Goal: Task Accomplishment & Management: Use online tool/utility

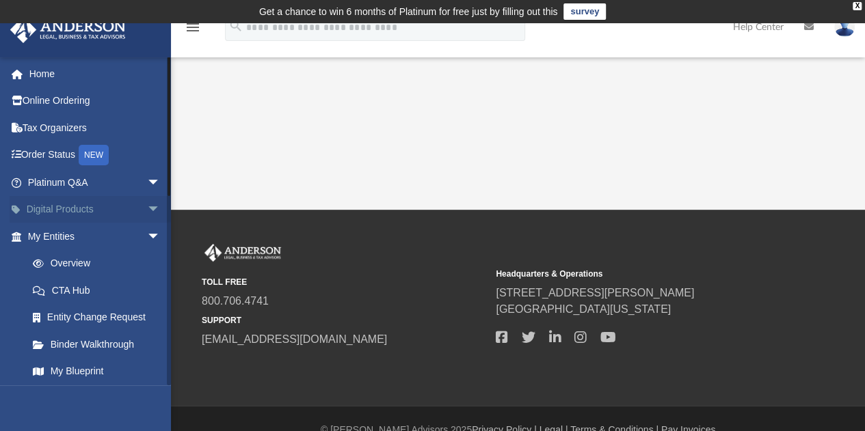
click at [147, 209] on span "arrow_drop_down" at bounding box center [160, 210] width 27 height 28
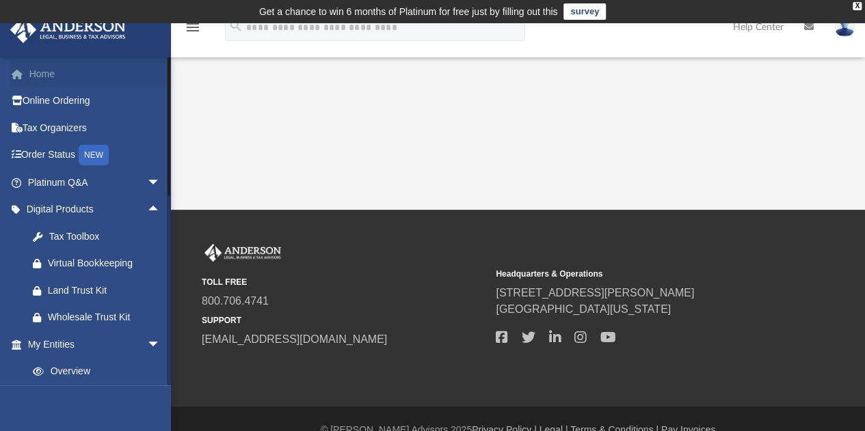
click at [53, 74] on link "Home" at bounding box center [96, 73] width 172 height 27
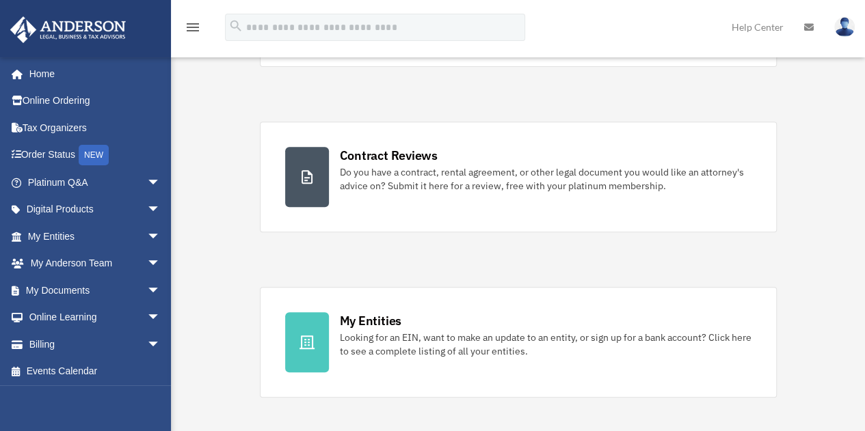
scroll to position [224, 0]
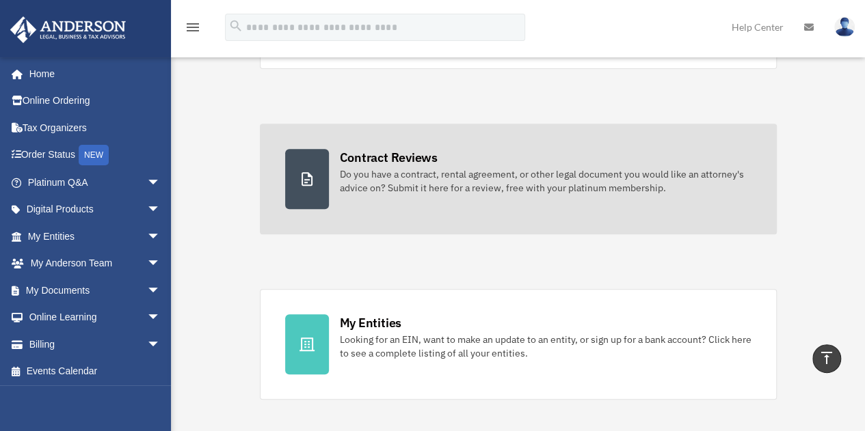
click at [376, 175] on div "Do you have a contract, rental agreement, or other legal document you would lik…" at bounding box center [546, 181] width 412 height 27
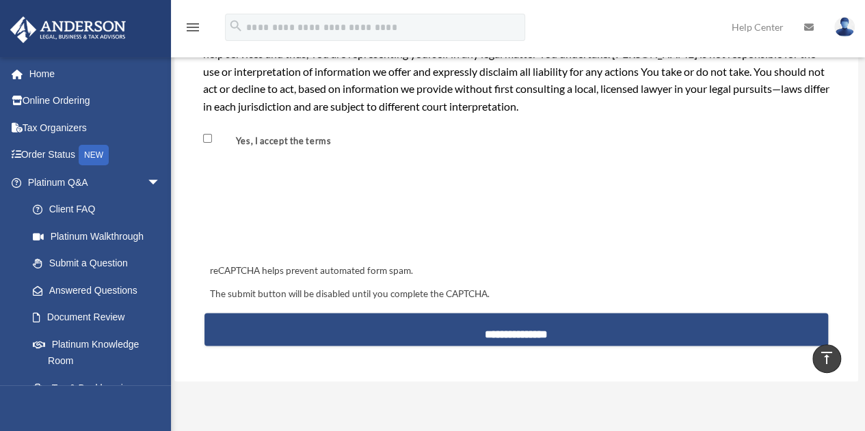
scroll to position [1254, 0]
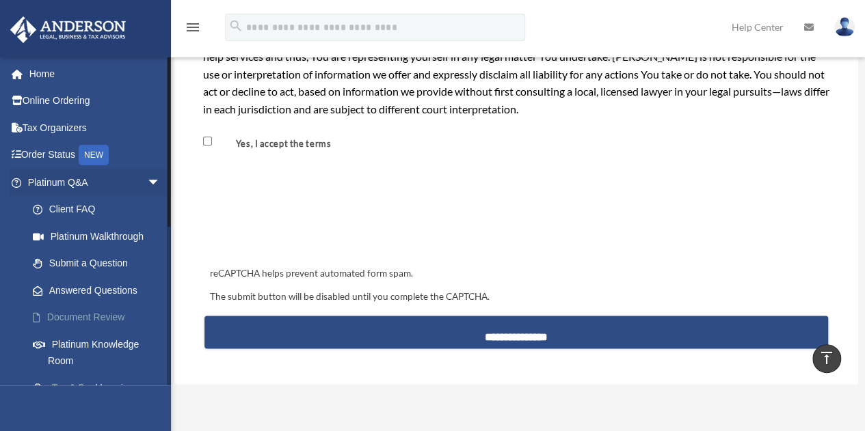
click at [103, 325] on link "Document Review" at bounding box center [100, 317] width 162 height 27
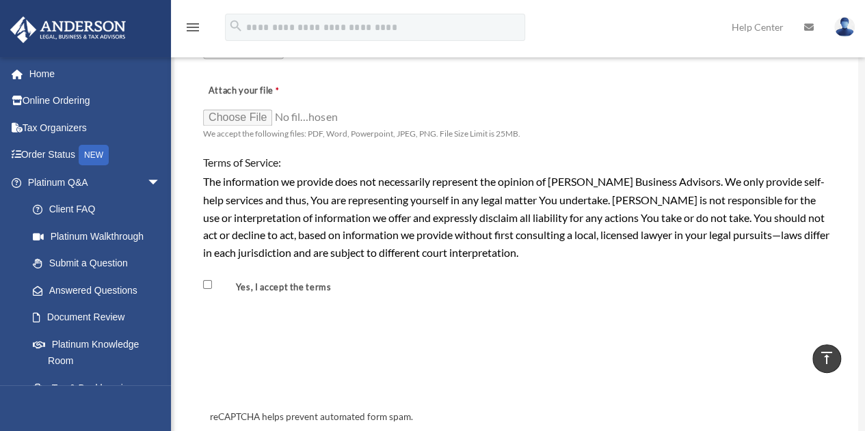
scroll to position [1132, 0]
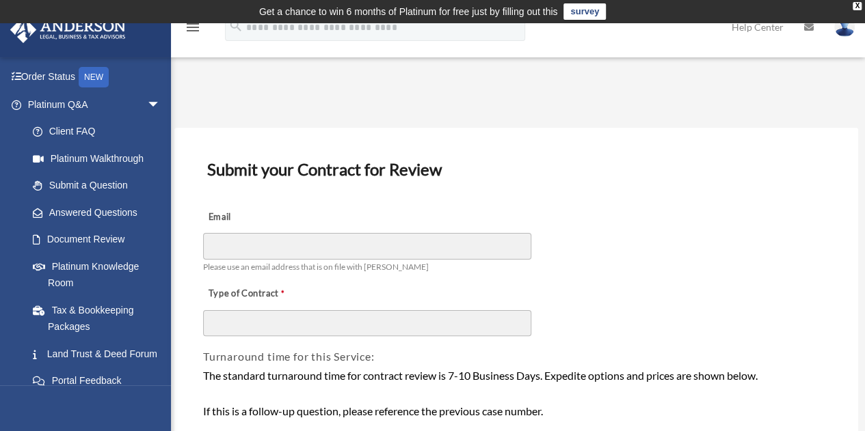
scroll to position [1, 0]
